Goal: Task Accomplishment & Management: Use online tool/utility

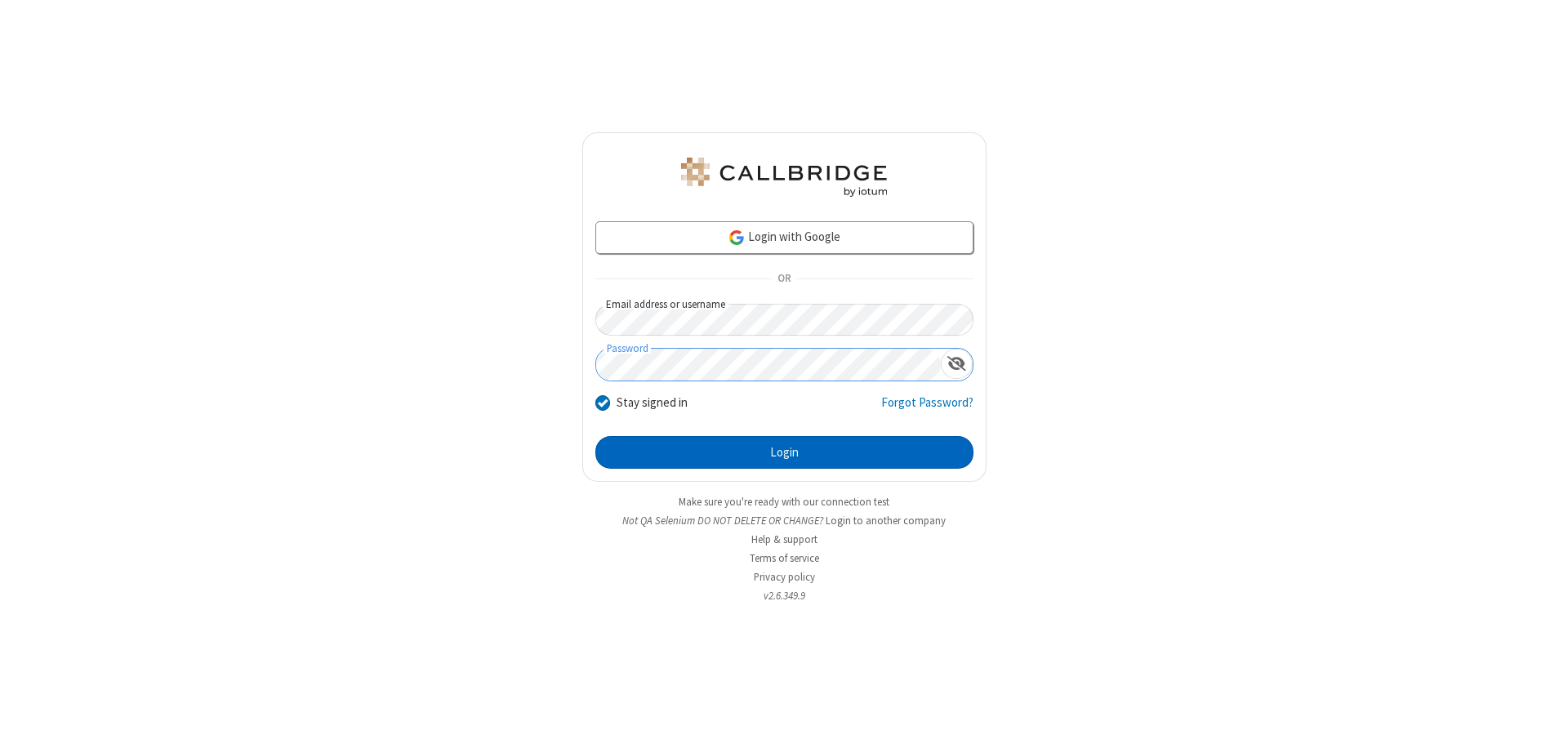
click at [784, 453] on button "Login" at bounding box center [784, 452] width 378 height 33
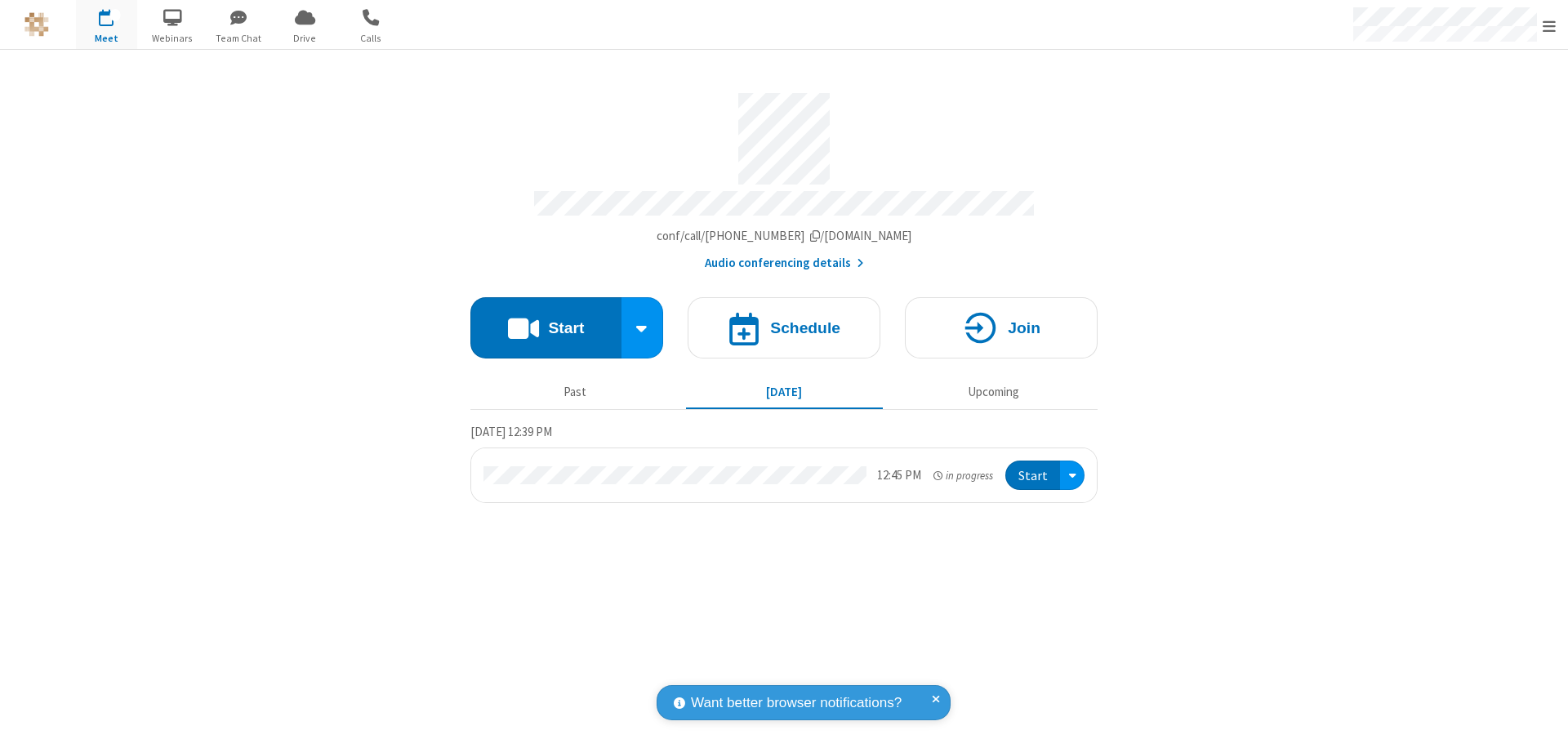
click at [545, 320] on button "Start" at bounding box center [546, 327] width 151 height 61
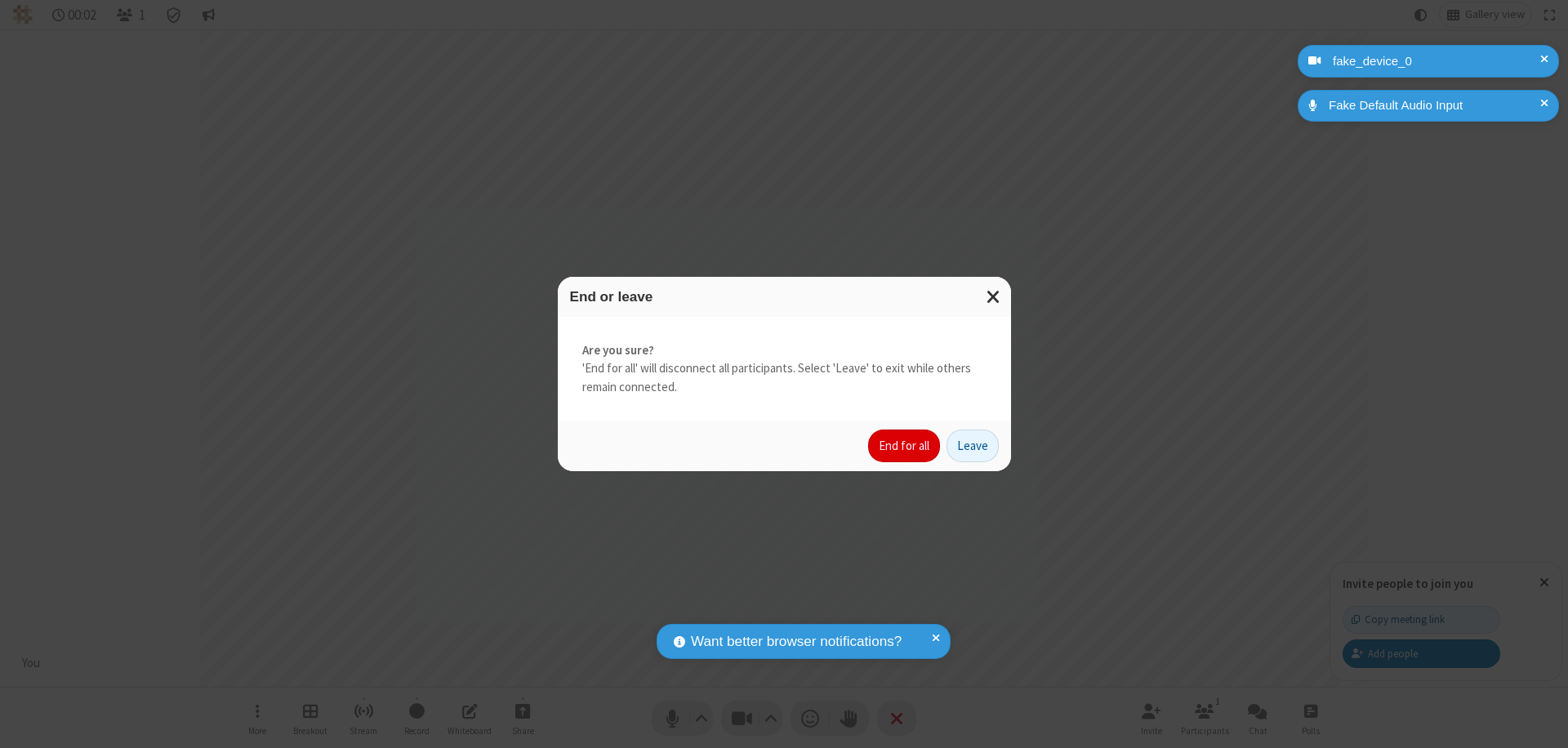
click at [904, 446] on button "End for all" at bounding box center [904, 445] width 72 height 33
